Goal: Information Seeking & Learning: Check status

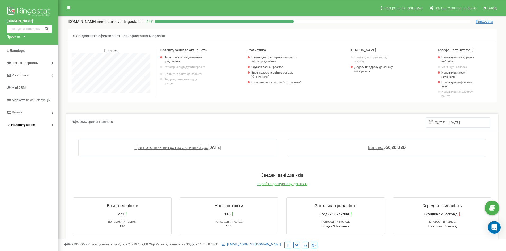
scroll to position [319, 447]
click at [50, 125] on link "Налаштування" at bounding box center [29, 125] width 58 height 12
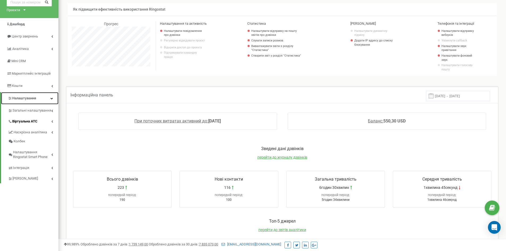
scroll to position [53, 0]
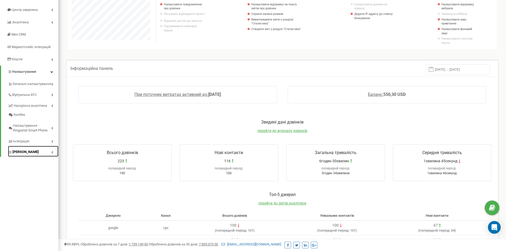
click at [39, 150] on link "Коллтрекінг" at bounding box center [33, 151] width 50 height 11
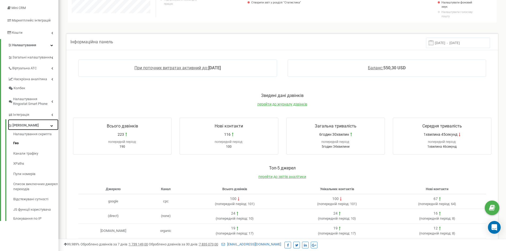
scroll to position [106, 0]
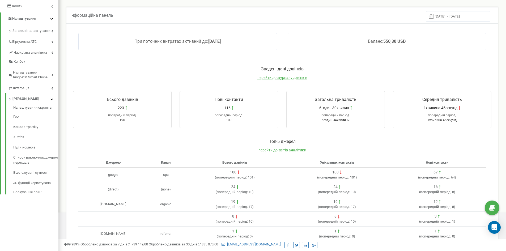
click at [27, 105] on div "Налаштування скрипта Гео Канали трафіку XPaths Пули номерів Список виключних дж…" at bounding box center [31, 149] width 53 height 91
click at [28, 106] on link "Налаштування скрипта" at bounding box center [35, 108] width 45 height 6
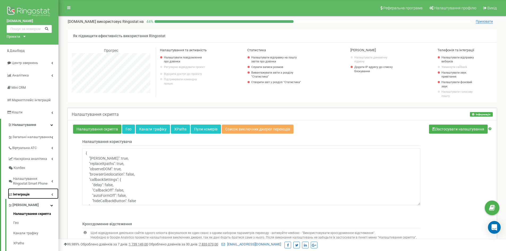
click at [27, 192] on span "Інтеграція" at bounding box center [21, 194] width 16 height 5
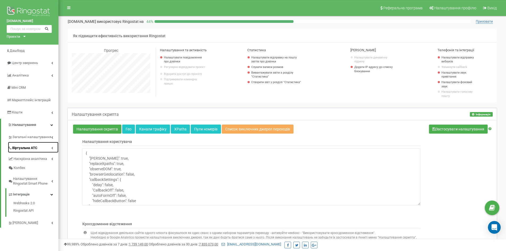
click at [26, 148] on span "Віртуальна АТС" at bounding box center [24, 147] width 25 height 5
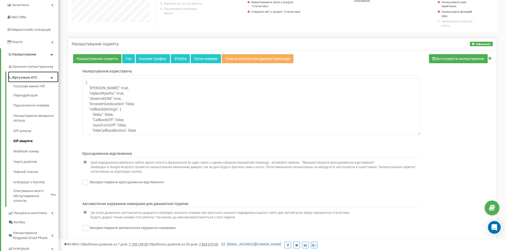
scroll to position [80, 0]
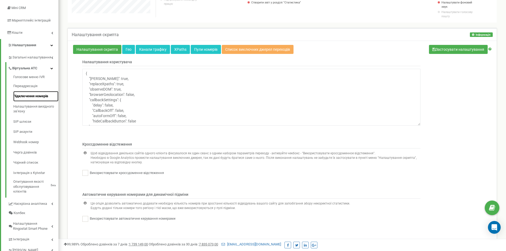
click at [25, 98] on link "Підключення номерів" at bounding box center [35, 96] width 45 height 10
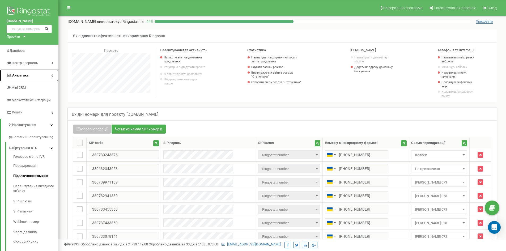
click at [19, 77] on span "Аналiтика" at bounding box center [20, 75] width 16 height 4
click at [19, 50] on span "Дашборд" at bounding box center [17, 51] width 15 height 4
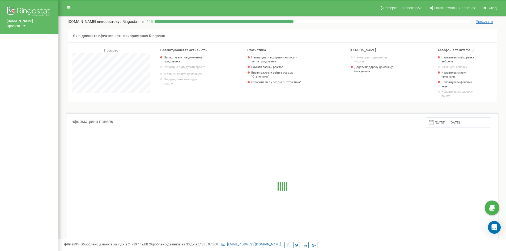
scroll to position [319, 447]
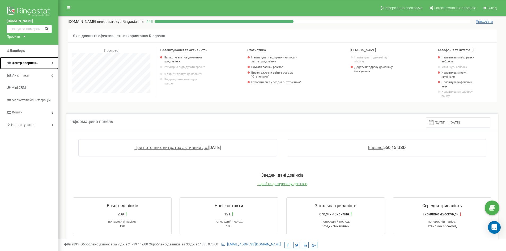
click at [23, 63] on span "Центр звернень" at bounding box center [25, 63] width 26 height 4
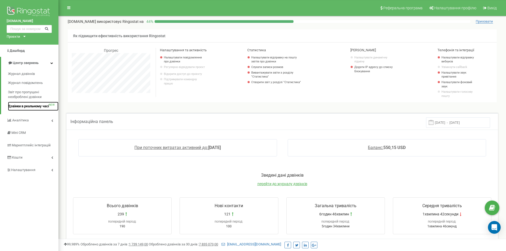
click at [25, 108] on span "Дзвінки в реальному часі" at bounding box center [28, 106] width 41 height 5
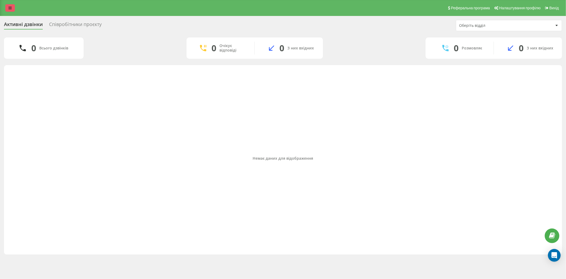
click at [9, 9] on icon at bounding box center [9, 8] width 3 height 4
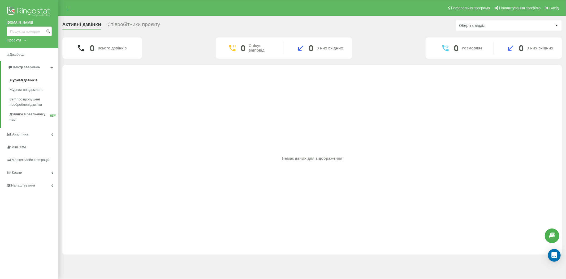
click at [28, 79] on span "Журнал дзвінків" at bounding box center [24, 80] width 28 height 5
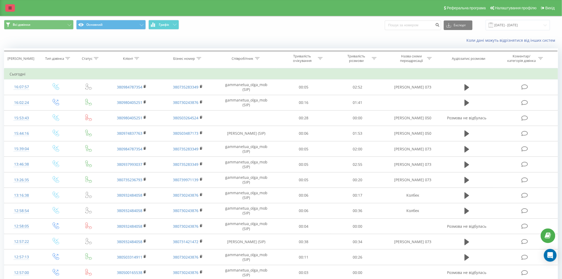
click at [9, 4] on link at bounding box center [10, 7] width 10 height 7
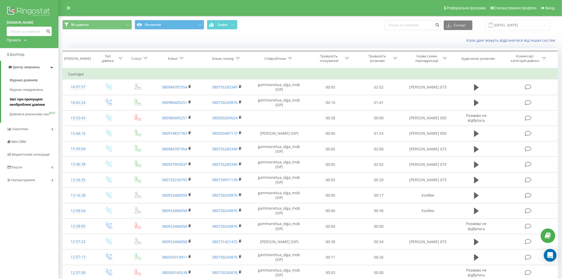
click at [38, 105] on span "Звіт про пропущені необроблені дзвінки" at bounding box center [33, 102] width 46 height 11
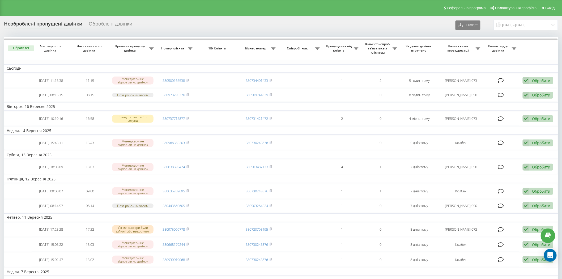
click at [121, 22] on div "Оброблені дзвінки" at bounding box center [111, 25] width 44 height 8
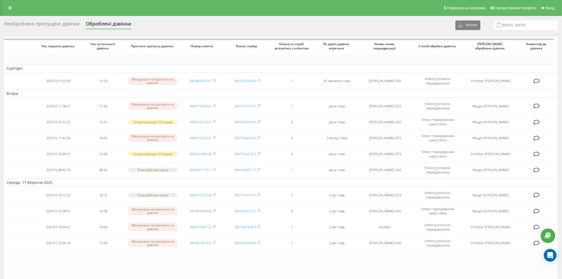
click at [48, 25] on div "Необроблені пропущені дзвінки" at bounding box center [41, 25] width 75 height 8
